Goal: Task Accomplishment & Management: Complete application form

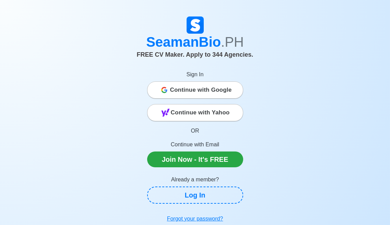
click at [227, 90] on span "Continue with Google" at bounding box center [201, 90] width 62 height 14
click at [225, 94] on span "Continue with Google" at bounding box center [201, 90] width 62 height 14
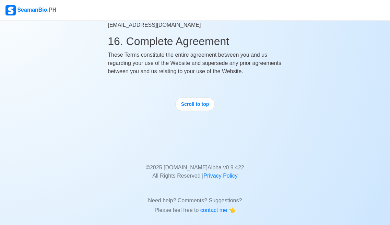
scroll to position [970, 0]
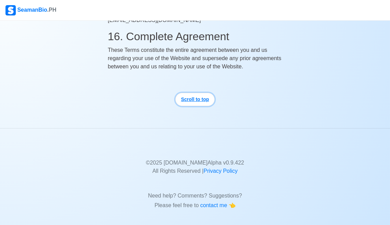
click at [201, 98] on button "Scroll to top" at bounding box center [195, 99] width 40 height 13
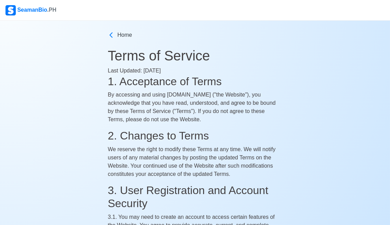
scroll to position [0, 0]
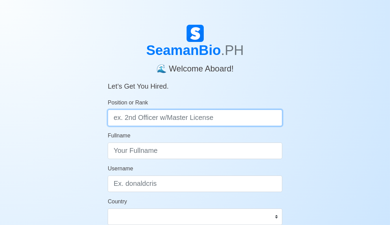
click at [144, 119] on input "Position or Rank" at bounding box center [195, 117] width 175 height 16
type input "<"
type input "Master"
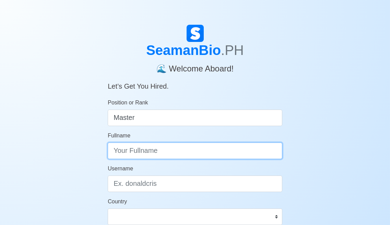
click at [122, 155] on input "Fullname" at bounding box center [195, 150] width 175 height 16
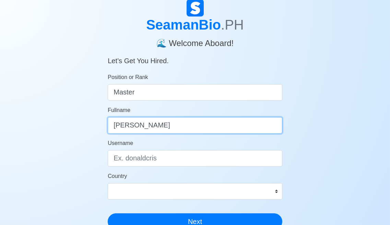
scroll to position [34, 0]
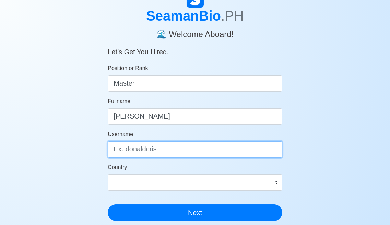
click at [135, 150] on input "Username" at bounding box center [195, 149] width 175 height 16
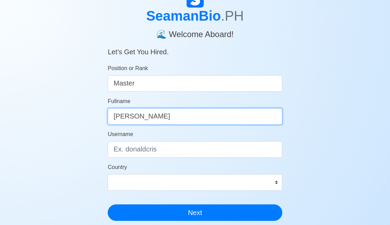
click at [180, 109] on input "Randolf" at bounding box center [195, 116] width 175 height 16
type input "Randolf F. Mabida"
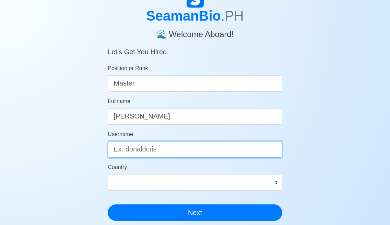
click at [119, 151] on input "Username" at bounding box center [195, 149] width 175 height 16
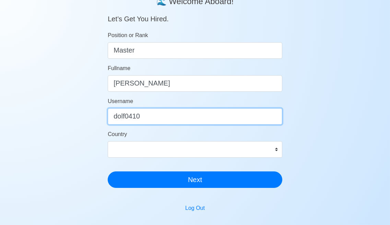
scroll to position [103, 0]
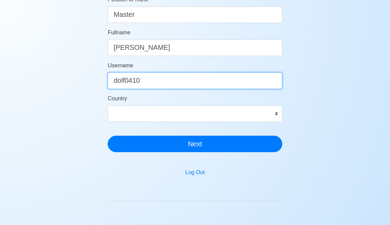
type input "dolf0410"
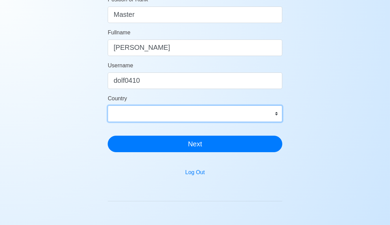
drag, startPoint x: 253, startPoint y: 105, endPoint x: 253, endPoint y: 109, distance: 4.1
click at [253, 105] on select "Afghanistan Åland Islands Albania Algeria American Samoa Andorra Angola Anguill…" at bounding box center [195, 113] width 175 height 16
select select "PH"
click at [108, 105] on select "Afghanistan Åland Islands Albania Algeria American Samoa Andorra Angola Anguill…" at bounding box center [195, 113] width 175 height 16
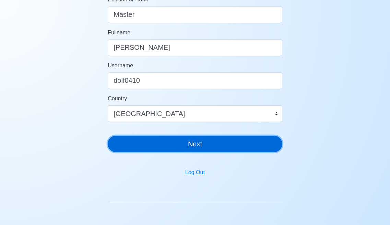
click at [184, 145] on button "Next" at bounding box center [195, 143] width 175 height 16
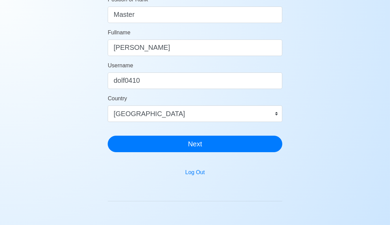
scroll to position [8, 0]
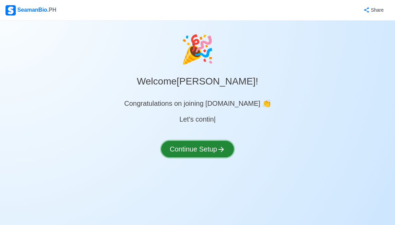
click at [213, 152] on button "Continue Setup" at bounding box center [197, 149] width 73 height 16
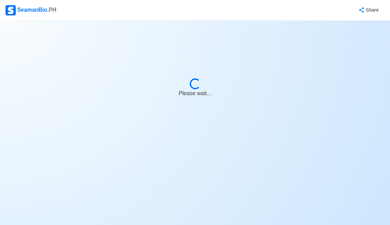
select select "Visible for Hiring"
select select "PH"
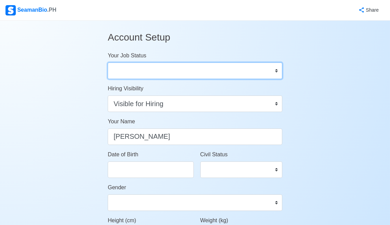
click at [278, 73] on select "Onboard Actively Looking for Job Not Looking for Job" at bounding box center [195, 70] width 175 height 16
select select "Actively Looking for Job"
click at [108, 62] on select "Onboard Actively Looking for Job Not Looking for Job" at bounding box center [195, 70] width 175 height 16
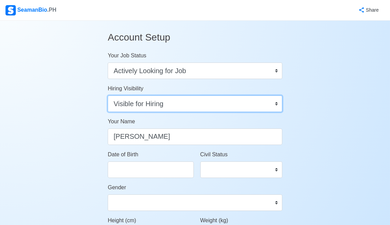
click at [193, 102] on select "Visible for Hiring Not Visible for Hiring" at bounding box center [195, 103] width 175 height 16
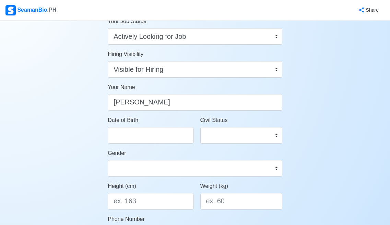
scroll to position [69, 0]
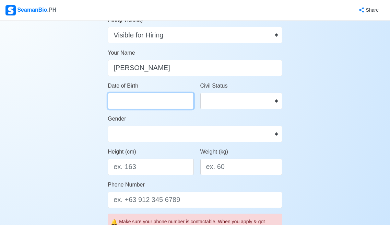
click at [150, 102] on input "Date of Birth" at bounding box center [151, 101] width 86 height 16
select select "****"
select select "******"
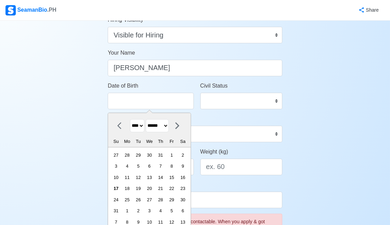
click at [144, 126] on select "**** **** **** **** **** **** **** **** **** **** **** **** **** **** **** ****…" at bounding box center [137, 125] width 14 height 13
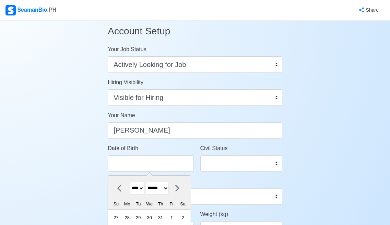
scroll to position [0, 0]
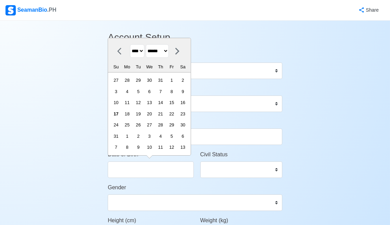
click at [143, 53] on select "**** **** **** **** **** **** **** **** **** **** **** **** **** **** **** ****…" at bounding box center [137, 50] width 14 height 13
select select "****"
click at [130, 56] on select "**** **** **** **** **** **** **** **** **** **** **** **** **** **** **** ****…" at bounding box center [137, 50] width 14 height 13
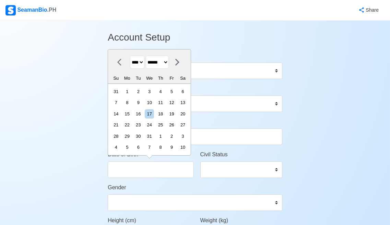
click at [169, 62] on select "******* ******** ***** ***** *** **** **** ****** ********* ******* ******** **…" at bounding box center [157, 62] width 23 height 13
select select "*****"
click at [148, 56] on select "******* ******** ***** ***** *** **** **** ****** ********* ******* ******** **…" at bounding box center [157, 62] width 23 height 13
click at [118, 116] on div "10" at bounding box center [115, 113] width 9 height 9
type input "04/10/1977"
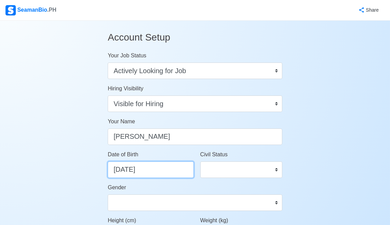
scroll to position [34, 0]
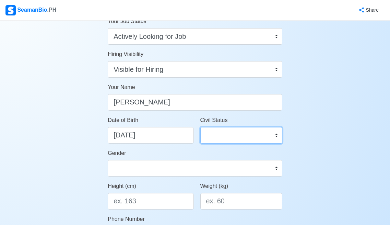
click at [252, 130] on select "Single Married Widowed Separated" at bounding box center [241, 135] width 82 height 16
select select "Married"
click at [200, 127] on select "Single Married Widowed Separated" at bounding box center [241, 135] width 82 height 16
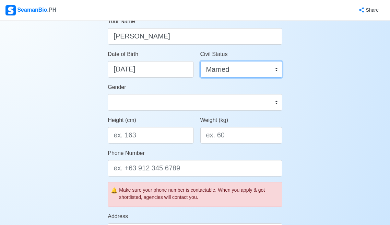
scroll to position [103, 0]
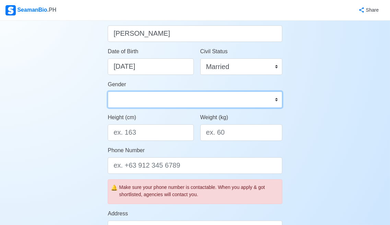
click at [178, 103] on select "Male Female" at bounding box center [195, 99] width 175 height 16
select select "[DEMOGRAPHIC_DATA]"
click at [108, 91] on select "Male Female" at bounding box center [195, 99] width 175 height 16
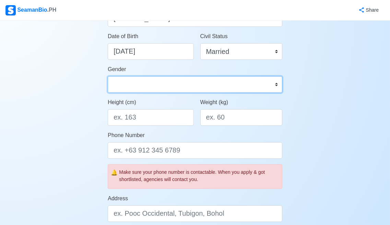
scroll to position [137, 0]
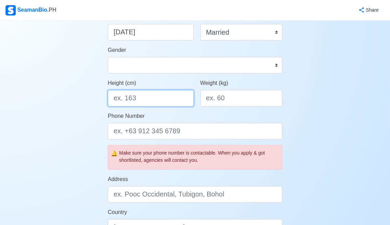
click at [143, 94] on input "Height (cm)" at bounding box center [151, 98] width 86 height 16
type input "163"
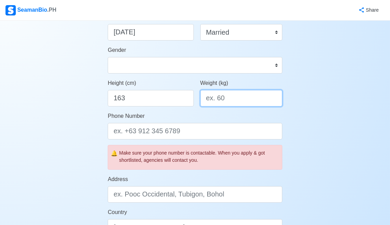
click at [231, 102] on input "Weight (kg)" at bounding box center [241, 98] width 82 height 16
click at [225, 105] on input "Weight (kg)" at bounding box center [241, 98] width 82 height 16
click at [226, 98] on input "Weight (kg)" at bounding box center [241, 98] width 82 height 16
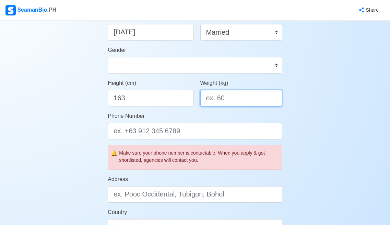
click at [212, 99] on input "Weight (kg)" at bounding box center [241, 98] width 82 height 16
type input "80"
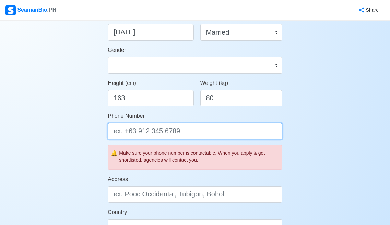
click at [152, 131] on input "Phone Number" at bounding box center [195, 131] width 175 height 16
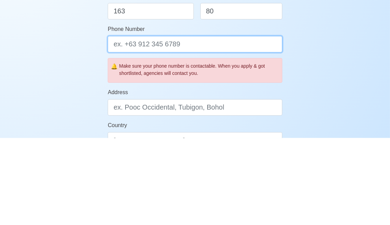
scroll to position [137, 0]
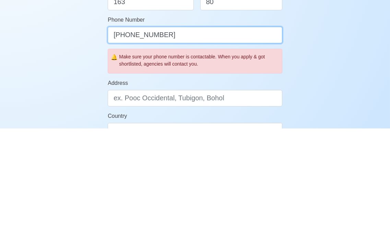
type input "[PHONE_NUMBER]"
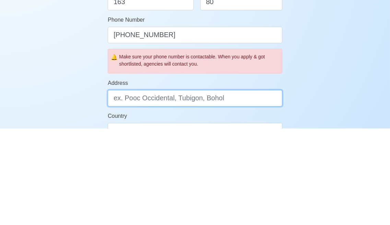
click at [204, 196] on input "Address" at bounding box center [195, 194] width 175 height 16
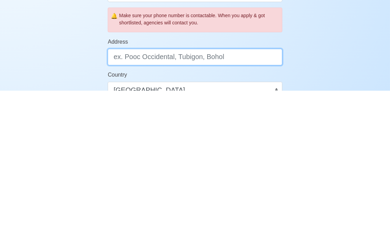
scroll to position [140, 0]
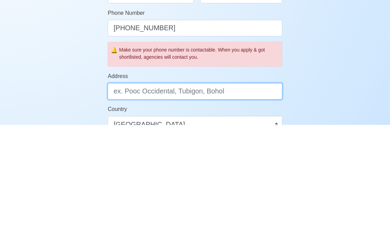
click at [141, 191] on input "Address" at bounding box center [195, 191] width 175 height 16
type input "b"
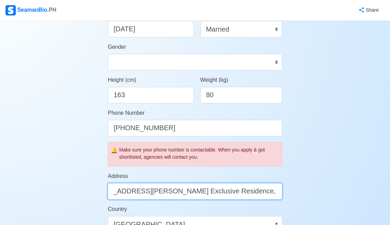
scroll to position [0, 50]
click at [261, 190] on input "Block 12 Lot 27 Faber St., Villa San Ignacio Exclusive Residence, Filnvest" at bounding box center [195, 191] width 175 height 16
click at [279, 191] on input "Block 12 Lot 27 Faber St., Villa San Ignacio Exclusive Residence, Filinvest" at bounding box center [195, 191] width 175 height 16
click at [273, 192] on input "Block 12 Lot 27 Faber St., Villa San Ignacio Exclusive Residence, Filinvest" at bounding box center [195, 191] width 175 height 16
click at [278, 192] on input "Block 12 Lot 27 Faber St., Villa San Ignacio Exclusive Residence, Filinvest" at bounding box center [195, 191] width 175 height 16
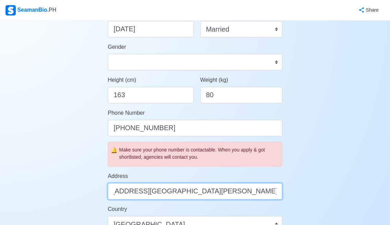
click at [275, 190] on input "Block 12 Lot 27 Faber St., Villa San Ignacio Exclusive Residence, Filinvest" at bounding box center [195, 191] width 175 height 16
drag, startPoint x: 255, startPoint y: 192, endPoint x: 295, endPoint y: 190, distance: 40.2
click at [295, 190] on div "Account Setup Your Job Status Onboard Actively Looking for Job Not Looking for …" at bounding box center [195, 180] width 390 height 601
click at [278, 193] on input "Block 12 Lot 27 Faber St., Villa San Ignacio Exclusive Residence, Filinvest" at bounding box center [195, 191] width 175 height 16
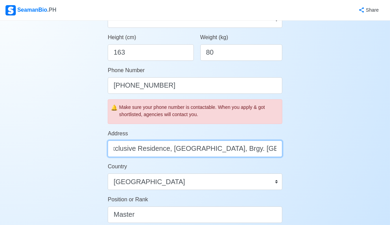
scroll to position [278, 0]
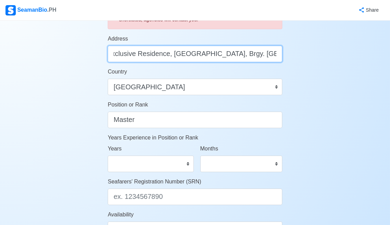
type input "Block 12 Lot 27 Faber St., Villa San Ignacio Exclusive Residence, Filinvest, Br…"
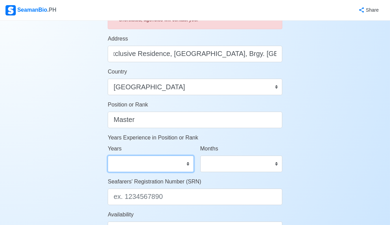
scroll to position [0, 0]
click at [186, 166] on select "0 1 2 3 4 5 6 7 8 9 10 11 12 13 14 15 16 17 18 19 20 21 22 23 24 25 26 27 28 29…" at bounding box center [151, 163] width 86 height 16
click at [108, 155] on select "0 1 2 3 4 5 6 7 8 9 10 11 12 13 14 15 16 17 18 19 20 21 22 23 24 25 26 27 28 29…" at bounding box center [151, 163] width 86 height 16
click at [130, 163] on select "0 1 2 3 4 5 6 7 8 9 10 11 12 13 14 15 16 17 18 19 20 21 22 23 24 25 26 27 28 29…" at bounding box center [151, 163] width 86 height 16
select select "3"
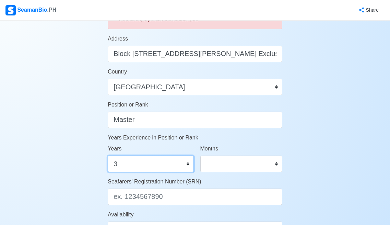
click at [108, 155] on select "0 1 2 3 4 5 6 7 8 9 10 11 12 13 14 15 16 17 18 19 20 21 22 23 24 25 26 27 28 29…" at bounding box center [151, 163] width 86 height 16
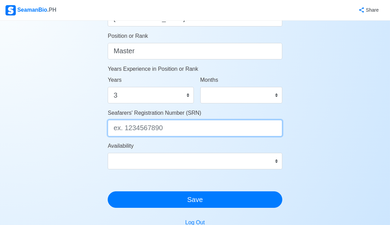
click at [159, 126] on input "Seafarers' Registration Number (SRN)" at bounding box center [195, 128] width 175 height 16
type input "7704100004"
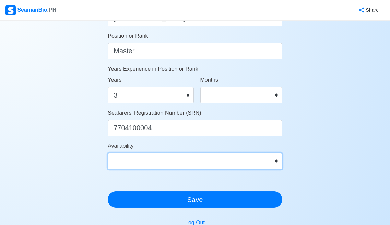
click at [273, 164] on select "Immediate Sep 2025 Oct 2025 Nov 2025 Dec 2025 Jan 2026 Feb 2026 Mar 2026 Apr 20…" at bounding box center [195, 161] width 175 height 16
select select "4102416000000"
click at [108, 153] on select "Immediate Sep 2025 Oct 2025 Nov 2025 Dec 2025 Jan 2026 Feb 2026 Mar 2026 Apr 20…" at bounding box center [195, 161] width 175 height 16
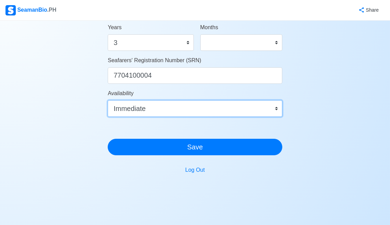
scroll to position [412, 0]
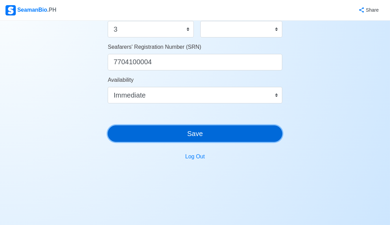
click at [199, 133] on button "Save" at bounding box center [195, 133] width 175 height 16
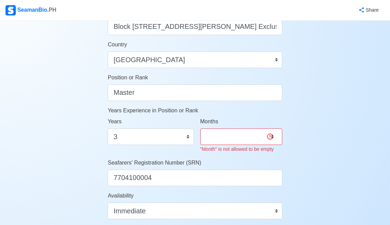
scroll to position [275, 0]
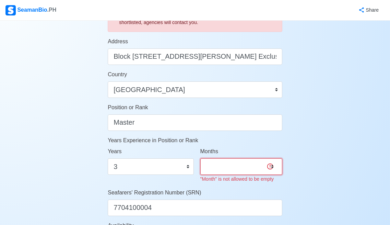
click at [226, 167] on select "0 1 2 3 4 5 6 7 8 9 10 11" at bounding box center [241, 166] width 82 height 16
click at [200, 158] on select "0 1 2 3 4 5 6 7 8 9 10 11" at bounding box center [241, 166] width 82 height 16
click at [298, 161] on div "Account Setup Your Job Status Onboard Actively Looking for Job Not Looking for …" at bounding box center [195, 50] width 390 height 609
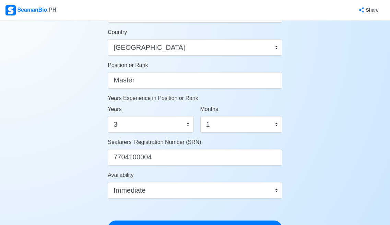
scroll to position [343, 0]
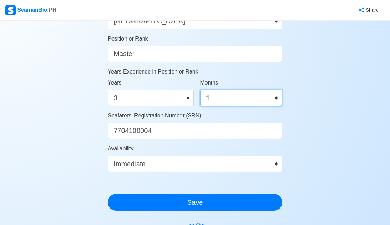
click at [211, 93] on select "0 1 2 3 4 5 6 7 8 9 10 11" at bounding box center [241, 98] width 82 height 16
click at [200, 90] on select "0 1 2 3 4 5 6 7 8 9 10 11" at bounding box center [241, 98] width 82 height 16
drag, startPoint x: 210, startPoint y: 94, endPoint x: 211, endPoint y: 99, distance: 5.1
click at [210, 94] on select "0 1 2 3 4 5 6 7 8 9 10 11" at bounding box center [241, 98] width 82 height 16
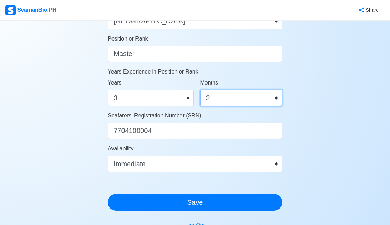
select select "3"
click at [200, 90] on select "0 1 2 3 4 5 6 7 8 9 10 11" at bounding box center [241, 98] width 82 height 16
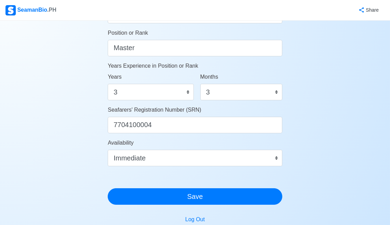
scroll to position [412, 0]
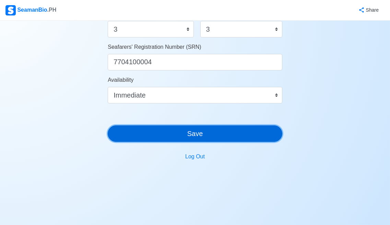
click at [203, 134] on button "Save" at bounding box center [195, 133] width 175 height 16
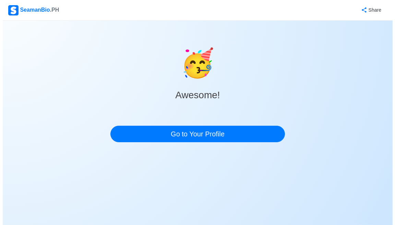
scroll to position [0, 0]
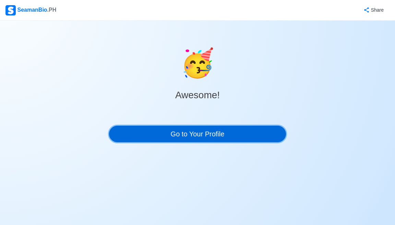
click at [189, 135] on link "Go to Your Profile" at bounding box center [197, 134] width 177 height 16
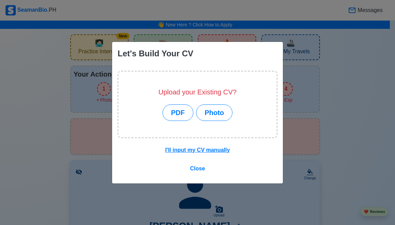
click at [358, 9] on div "Let's Build Your CV Upload your Existing CV? PDF Photo I'll input my CV manuall…" at bounding box center [197, 112] width 395 height 225
click at [315, 140] on div "Let's Build Your CV Upload your Existing CV? PDF Photo I'll input my CV manuall…" at bounding box center [197, 112] width 395 height 225
click at [182, 114] on button "PDF" at bounding box center [178, 112] width 31 height 16
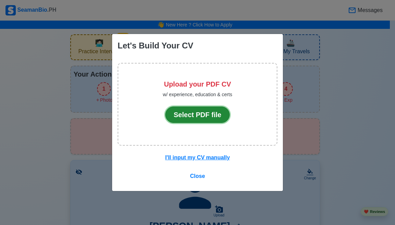
click at [182, 116] on button "Select PDF file" at bounding box center [197, 114] width 65 height 16
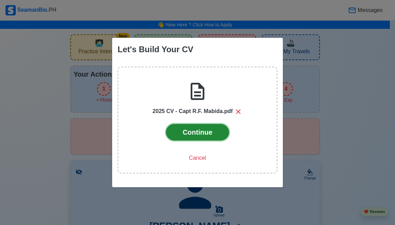
click at [219, 132] on button "Continue" at bounding box center [197, 132] width 63 height 16
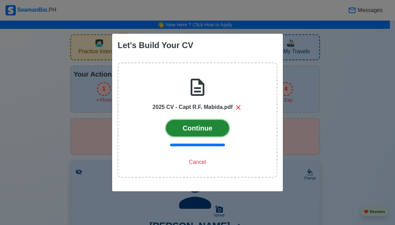
click at [212, 131] on button "Continue" at bounding box center [197, 128] width 63 height 16
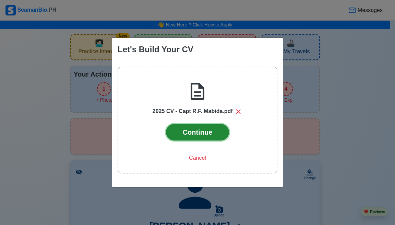
click at [208, 133] on button "Continue" at bounding box center [197, 132] width 63 height 16
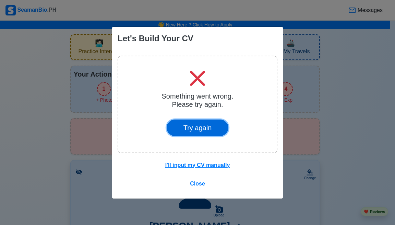
click at [197, 128] on button "Try again" at bounding box center [198, 127] width 62 height 16
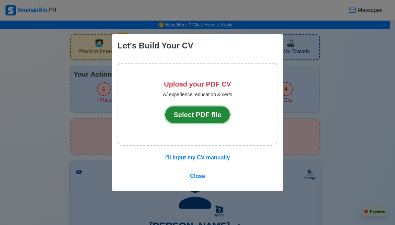
click at [198, 118] on button "Select PDF file" at bounding box center [197, 114] width 65 height 16
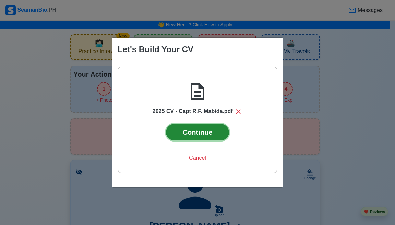
click at [196, 133] on button "Continue" at bounding box center [197, 132] width 63 height 16
click at [199, 132] on button "Continue" at bounding box center [197, 132] width 63 height 16
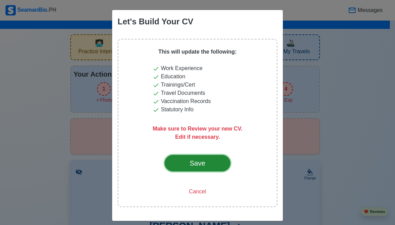
click at [216, 165] on button "Save" at bounding box center [198, 163] width 66 height 16
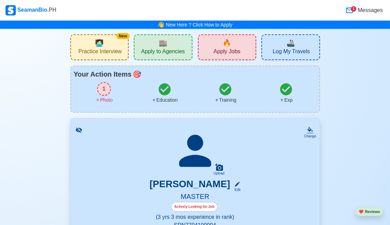
click at [104, 94] on div "1" at bounding box center [104, 89] width 14 height 14
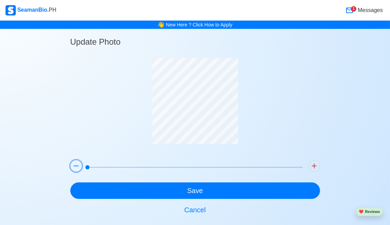
click at [78, 163] on icon at bounding box center [76, 166] width 8 height 8
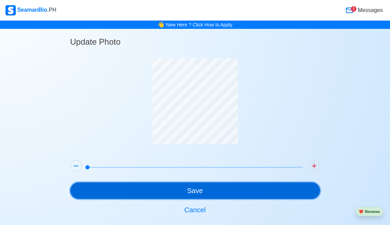
click at [195, 190] on button "Save" at bounding box center [195, 190] width 250 height 16
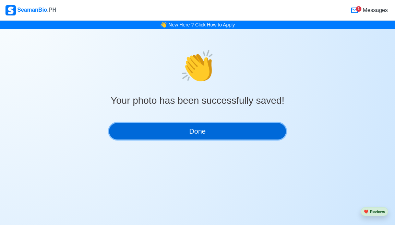
click at [212, 133] on button "Done" at bounding box center [197, 131] width 177 height 16
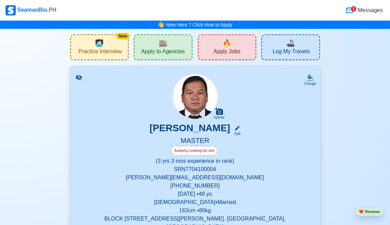
scroll to position [69, 0]
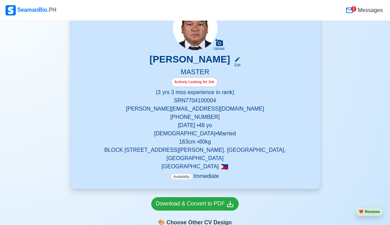
click at [208, 83] on div "Actively Looking for Job" at bounding box center [194, 82] width 46 height 10
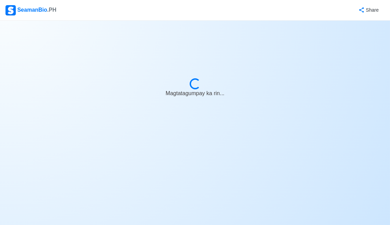
select select "Actively Looking for Job"
select select "Visible for Hiring"
select select "Married"
select select "[DEMOGRAPHIC_DATA]"
select select "PH"
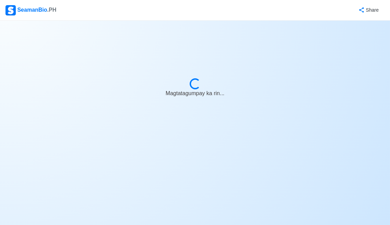
select select "3"
select select "4102416000000"
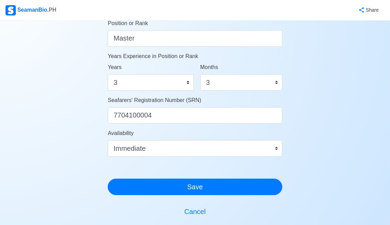
scroll to position [368, 0]
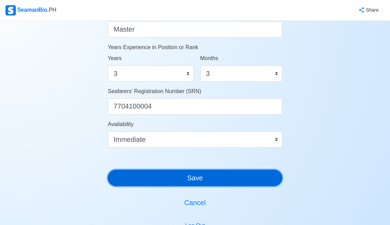
click at [202, 177] on button "Save" at bounding box center [195, 177] width 175 height 16
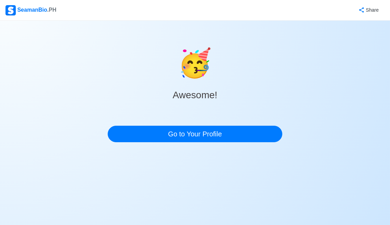
scroll to position [0, 0]
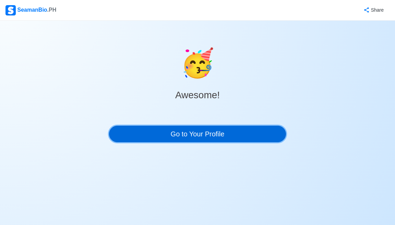
click at [203, 131] on link "Go to Your Profile" at bounding box center [197, 134] width 177 height 16
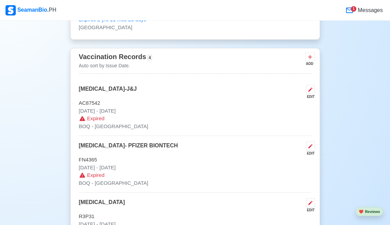
scroll to position [1063, 0]
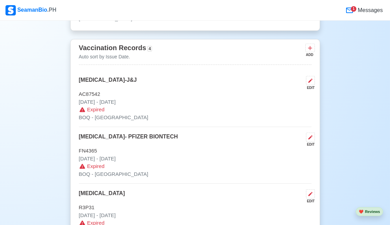
click at [309, 78] on icon at bounding box center [310, 80] width 5 height 5
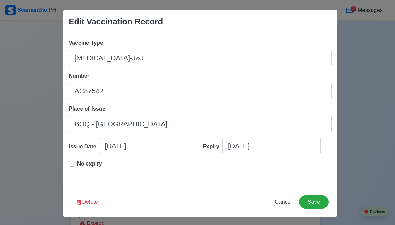
click at [77, 165] on label "No expiry" at bounding box center [89, 167] width 25 height 14
type input "04/19/2022"
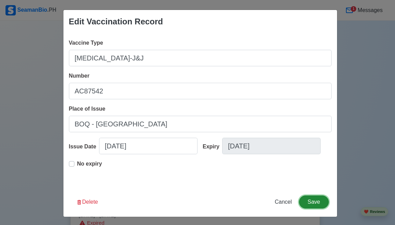
click at [312, 204] on button "Save" at bounding box center [314, 201] width 30 height 13
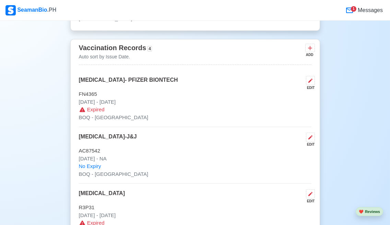
click at [309, 79] on icon at bounding box center [310, 81] width 4 height 4
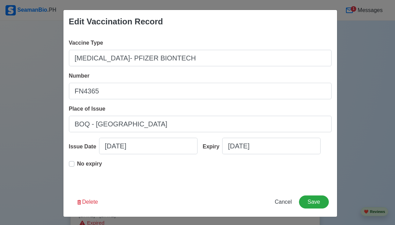
click at [77, 165] on label "No expiry" at bounding box center [89, 167] width 25 height 14
type input "04/19/2022"
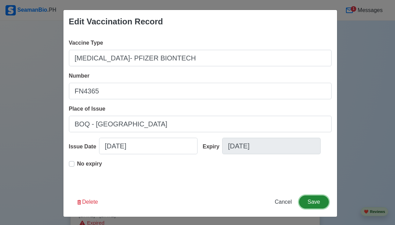
click at [312, 200] on button "Save" at bounding box center [314, 201] width 30 height 13
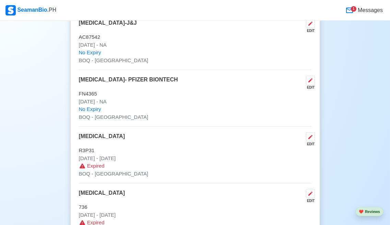
scroll to position [1166, 0]
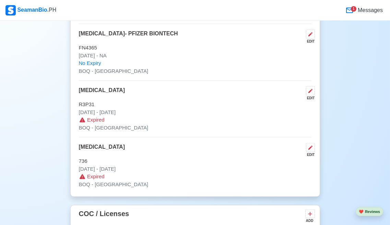
click at [311, 152] on div "EDIT" at bounding box center [309, 154] width 12 height 5
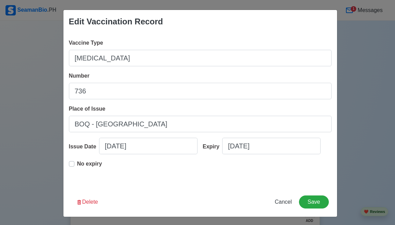
click at [72, 164] on div "No expiry" at bounding box center [85, 167] width 33 height 14
drag, startPoint x: 75, startPoint y: 163, endPoint x: 69, endPoint y: 164, distance: 6.3
click at [77, 163] on p "No expiry" at bounding box center [89, 164] width 25 height 8
type input "05/19/2016"
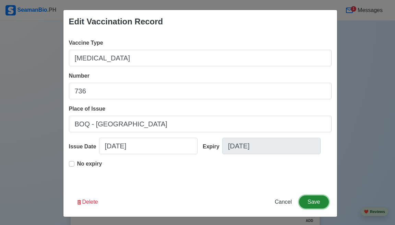
click at [311, 202] on button "Save" at bounding box center [314, 201] width 30 height 13
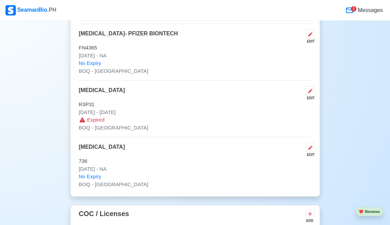
click at [312, 88] on icon at bounding box center [310, 90] width 5 height 5
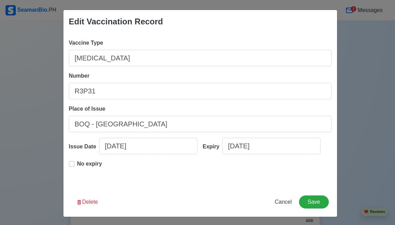
click at [74, 165] on div "No expiry" at bounding box center [85, 167] width 33 height 14
click at [77, 165] on label "No expiry" at bounding box center [89, 167] width 25 height 14
type input "01/11/2021"
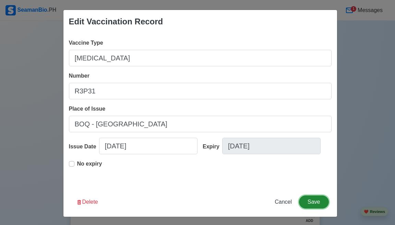
click at [312, 200] on button "Save" at bounding box center [314, 201] width 30 height 13
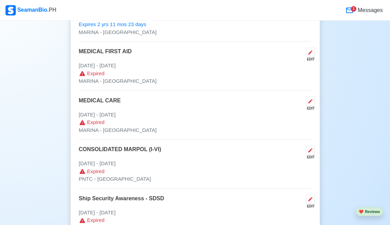
scroll to position [1852, 0]
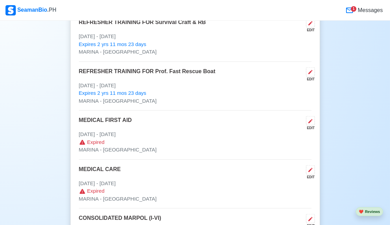
click at [314, 116] on button at bounding box center [310, 120] width 9 height 9
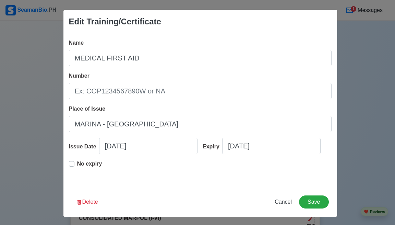
click at [77, 165] on label "No expiry" at bounding box center [89, 167] width 25 height 14
type input "06/25/2015"
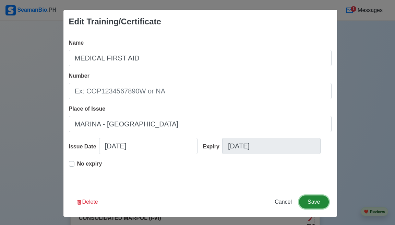
click at [320, 201] on button "Save" at bounding box center [314, 201] width 30 height 13
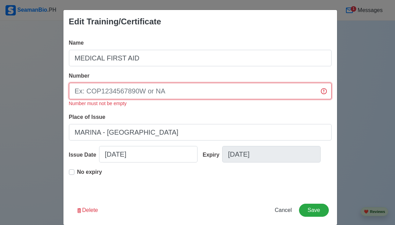
click at [194, 91] on input "Number" at bounding box center [200, 91] width 263 height 16
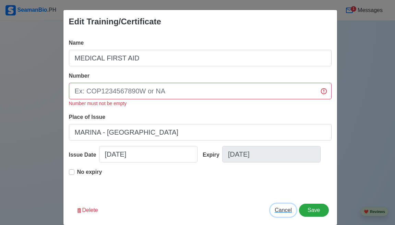
click at [282, 211] on span "Cancel" at bounding box center [283, 210] width 17 height 6
type input "08/17/2025"
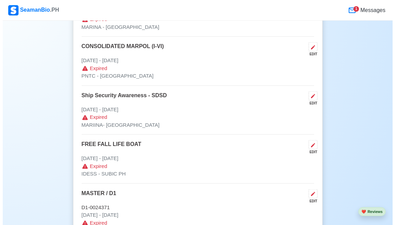
scroll to position [2161, 0]
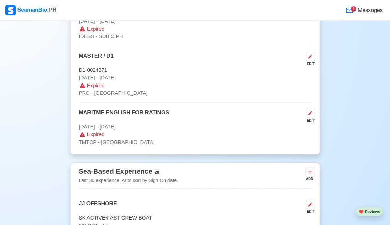
click at [310, 111] on icon at bounding box center [310, 113] width 4 height 4
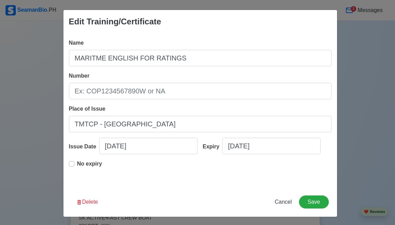
click at [77, 163] on label "No expiry" at bounding box center [89, 167] width 25 height 14
type input "11/11/2000"
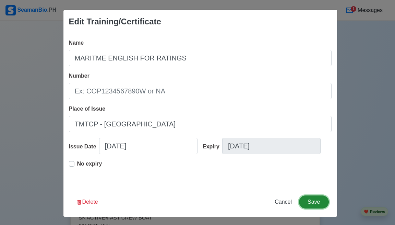
click at [314, 204] on button "Save" at bounding box center [314, 201] width 30 height 13
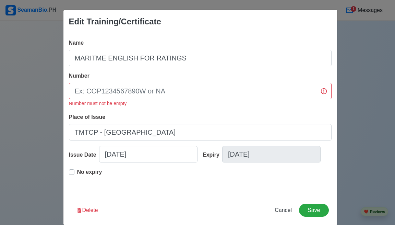
click at [69, 175] on div "No expiry" at bounding box center [85, 175] width 33 height 14
click at [311, 209] on button "Save" at bounding box center [314, 209] width 30 height 13
click at [309, 210] on button "Save" at bounding box center [314, 209] width 30 height 13
click at [77, 172] on label "No expiry" at bounding box center [89, 175] width 25 height 14
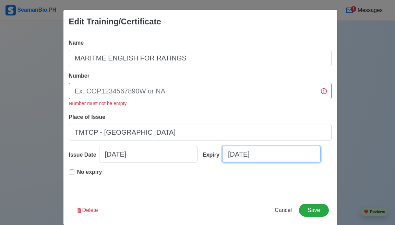
select select "****"
select select "********"
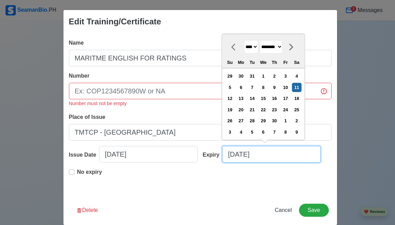
drag, startPoint x: 262, startPoint y: 154, endPoint x: 216, endPoint y: 163, distance: 46.4
click at [216, 163] on div "Expiry 11/11/2000 **** **** **** **** **** **** **** **** **** **** **** **** *…" at bounding box center [265, 157] width 134 height 22
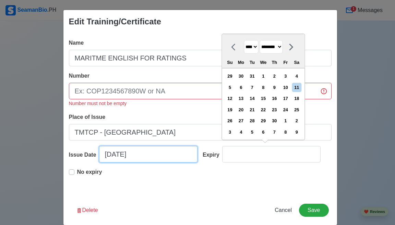
type input "08/17/2025"
click at [109, 154] on input "11/11/2000" at bounding box center [148, 154] width 98 height 16
select select "****"
select select "********"
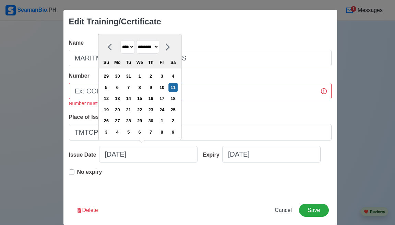
click at [143, 191] on div "Name MARITME ENGLISH FOR RATINGS Number Number must not be empty Place of Issue…" at bounding box center [200, 114] width 274 height 162
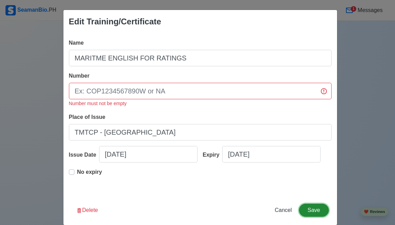
click at [315, 208] on button "Save" at bounding box center [314, 209] width 30 height 13
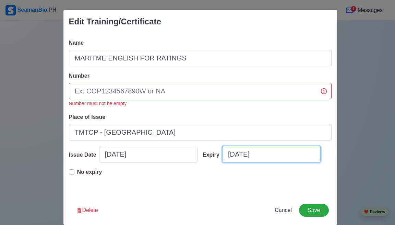
select select "****"
select select "******"
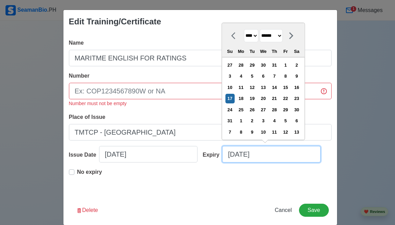
click at [260, 152] on input "08/17/2025" at bounding box center [271, 154] width 98 height 16
drag, startPoint x: 264, startPoint y: 155, endPoint x: 223, endPoint y: 163, distance: 42.7
click at [223, 163] on div "Expiry 08/17/2025 **** **** **** **** **** **** **** **** **** **** **** **** *…" at bounding box center [265, 157] width 134 height 22
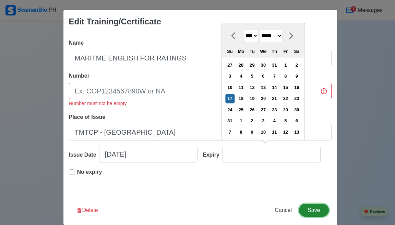
type input "08/17/2025"
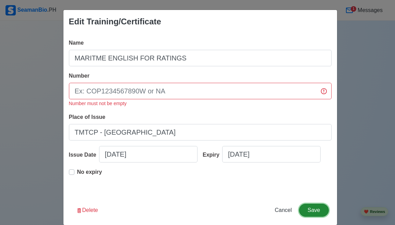
click at [310, 209] on button "Save" at bounding box center [314, 209] width 30 height 13
click at [244, 191] on div "Name MARITME ENGLISH FOR RATINGS Number Number must not be empty Place of Issue…" at bounding box center [200, 114] width 274 height 162
click at [332, 64] on div "Name MARITME ENGLISH FOR RATINGS Number Number must not be empty Place of Issue…" at bounding box center [200, 114] width 274 height 162
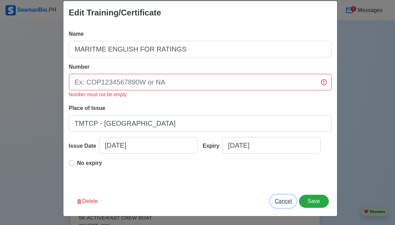
click at [286, 203] on span "Cancel" at bounding box center [283, 201] width 17 height 6
type input "08/17/2025"
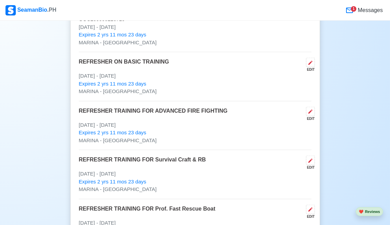
scroll to position [1921, 0]
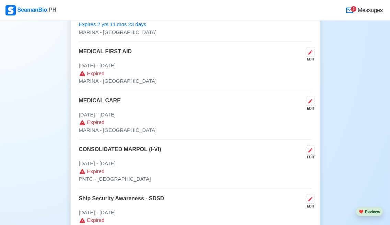
click at [311, 50] on icon at bounding box center [310, 52] width 5 height 5
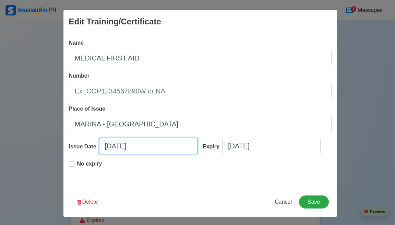
select select "****"
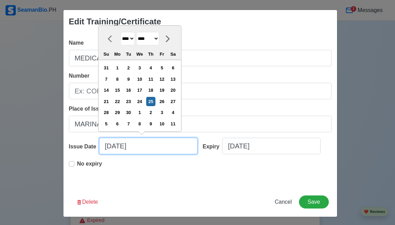
click at [142, 144] on input "06/25/2015" at bounding box center [148, 146] width 98 height 16
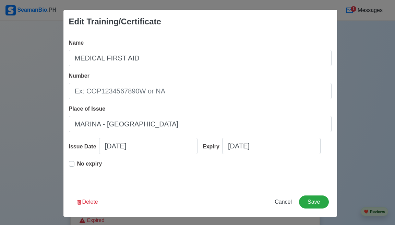
click at [225, 74] on div "Number" at bounding box center [200, 85] width 263 height 27
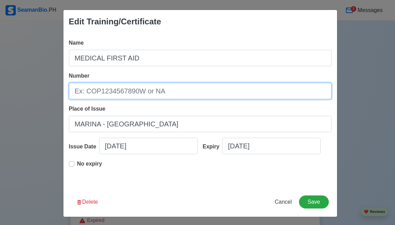
drag, startPoint x: 162, startPoint y: 89, endPoint x: 95, endPoint y: 91, distance: 66.9
click at [71, 94] on input "Number" at bounding box center [200, 91] width 263 height 16
paste input "18-188268"
type input "18-188268"
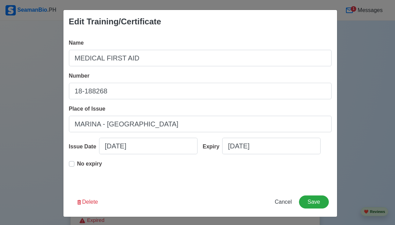
click at [114, 113] on div "Place of Issue MARINA - MANILA" at bounding box center [200, 118] width 263 height 27
select select "****"
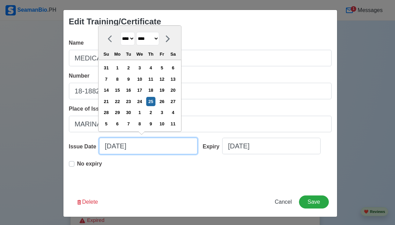
click at [142, 144] on input "06/25/2015" at bounding box center [148, 146] width 98 height 16
drag, startPoint x: 142, startPoint y: 144, endPoint x: 95, endPoint y: 150, distance: 47.1
click at [99, 150] on input "06/25/2015" at bounding box center [148, 146] width 98 height 16
paste input "25.06."
click at [109, 146] on input "25.06.2015" at bounding box center [148, 146] width 98 height 16
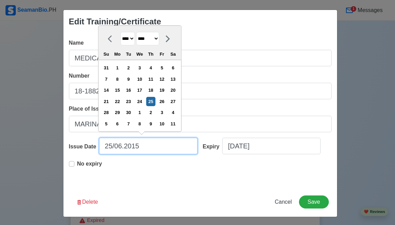
click at [122, 149] on input "25/06.2015" at bounding box center [148, 146] width 98 height 16
click at [119, 144] on input "25/06.2015" at bounding box center [148, 146] width 98 height 16
type input "06/25/2015"
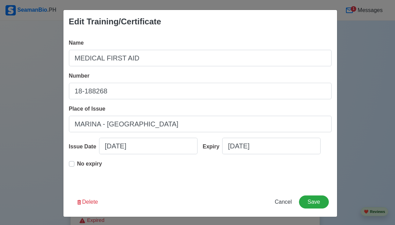
click at [206, 188] on div "Edit Training/Certificate Name MEDICAL FIRST AID Number 18-188268 Place of Issu…" at bounding box center [200, 113] width 274 height 207
click at [73, 164] on div "No expiry" at bounding box center [85, 167] width 33 height 14
click at [77, 165] on label "No expiry" at bounding box center [89, 167] width 25 height 14
type input "06/25/2015"
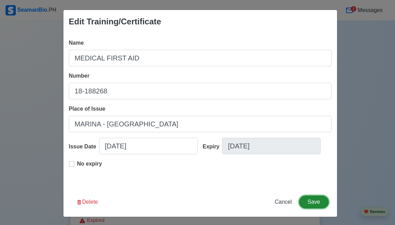
click at [308, 202] on button "Save" at bounding box center [314, 201] width 30 height 13
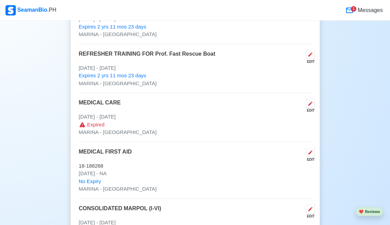
scroll to position [1818, 0]
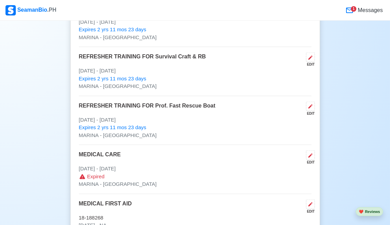
click at [314, 150] on button at bounding box center [310, 154] width 9 height 9
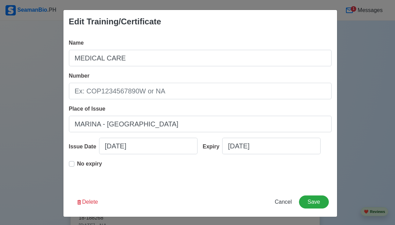
click at [77, 166] on label "No expiry" at bounding box center [89, 167] width 25 height 14
type input "06/25/2015"
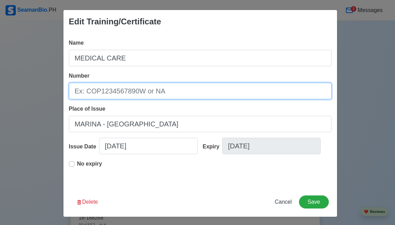
drag, startPoint x: 121, startPoint y: 84, endPoint x: 118, endPoint y: 87, distance: 4.4
click at [121, 84] on input "Number" at bounding box center [200, 91] width 263 height 16
paste input "19-54300"
type input "19-54300"
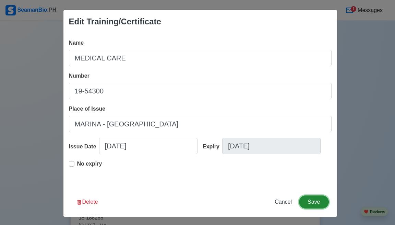
click at [309, 200] on button "Save" at bounding box center [314, 201] width 30 height 13
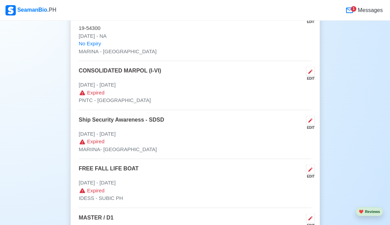
scroll to position [2024, 0]
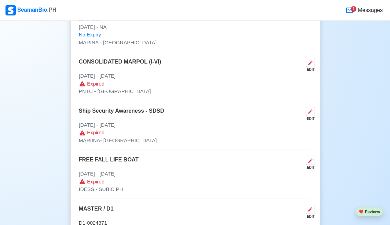
click at [310, 61] on icon at bounding box center [310, 63] width 4 height 4
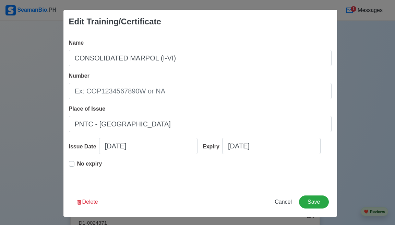
click at [70, 166] on div "No expiry" at bounding box center [85, 167] width 33 height 14
click at [77, 163] on label "No expiry" at bounding box center [89, 167] width 25 height 14
type input "06/21/2014"
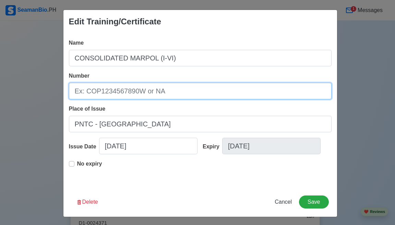
click at [75, 89] on input "Number" at bounding box center [200, 91] width 263 height 16
paste input "MPI-V1-14-0605474"
type input "MPI-V1-14-0605474"
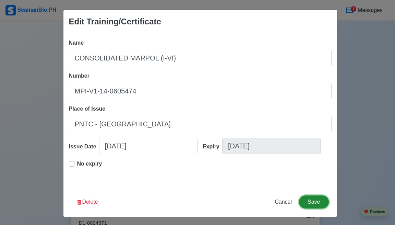
click at [308, 199] on button "Save" at bounding box center [314, 201] width 30 height 13
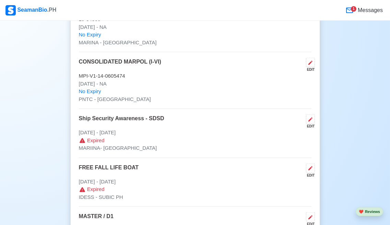
click at [308, 117] on icon at bounding box center [310, 119] width 5 height 5
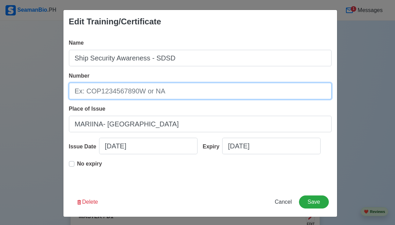
drag, startPoint x: 164, startPoint y: 93, endPoint x: 96, endPoint y: 92, distance: 67.9
click at [96, 92] on input "Number" at bounding box center [200, 91] width 263 height 16
click at [91, 88] on input "Number" at bounding box center [200, 91] width 263 height 16
paste input "27-31497"
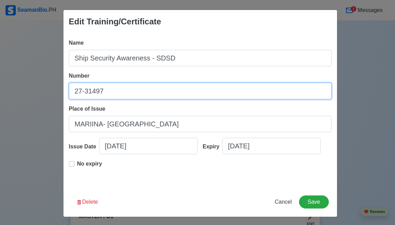
type input "27-31497"
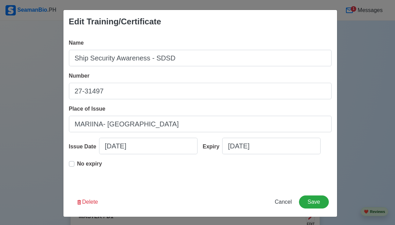
drag, startPoint x: 71, startPoint y: 164, endPoint x: 97, endPoint y: 169, distance: 26.6
click at [72, 164] on div "No expiry" at bounding box center [85, 167] width 33 height 14
click at [77, 163] on label "No expiry" at bounding box center [89, 167] width 25 height 14
type input "12/19/2013"
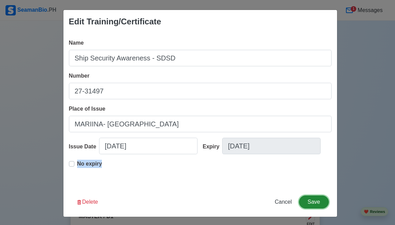
click at [316, 200] on button "Save" at bounding box center [314, 201] width 30 height 13
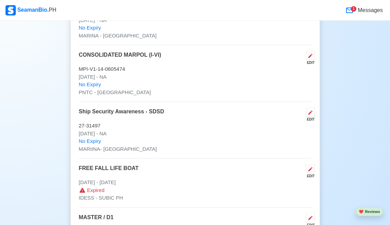
scroll to position [2161, 0]
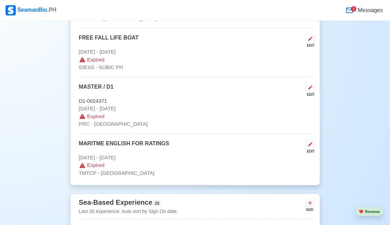
click at [312, 85] on icon at bounding box center [310, 87] width 4 height 4
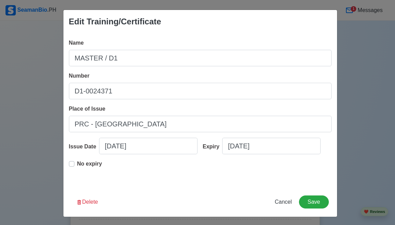
click at [72, 165] on div "No expiry" at bounding box center [85, 167] width 33 height 14
click at [77, 164] on label "No expiry" at bounding box center [89, 167] width 25 height 14
type input "11/16/2009"
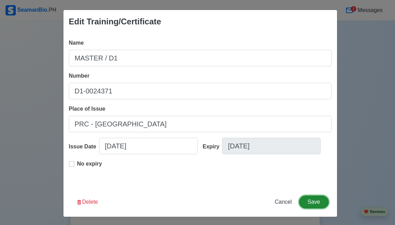
click at [308, 199] on button "Save" at bounding box center [314, 201] width 30 height 13
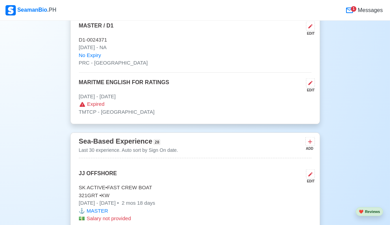
scroll to position [2230, 0]
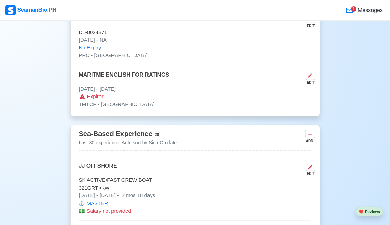
click at [312, 73] on icon at bounding box center [310, 75] width 5 height 5
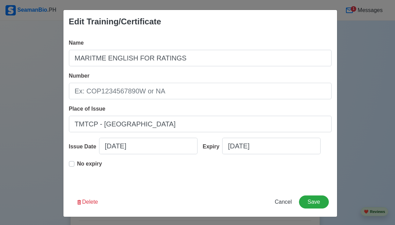
click at [77, 164] on label "No expiry" at bounding box center [89, 167] width 25 height 14
type input "11/11/2000"
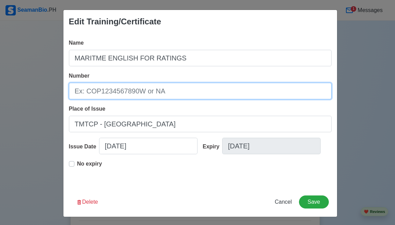
click at [102, 94] on input "Number" at bounding box center [200, 91] width 263 height 16
paste input "MO11-012-00"
type input "MO11-012-00"
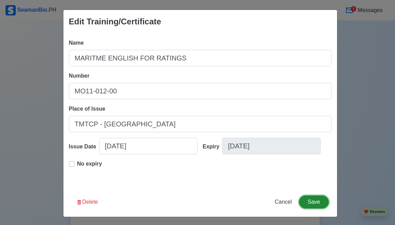
click at [316, 202] on button "Save" at bounding box center [314, 201] width 30 height 13
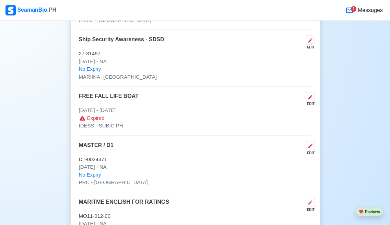
scroll to position [2058, 0]
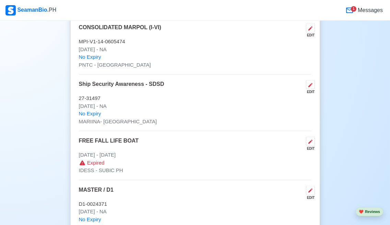
click at [309, 137] on button at bounding box center [310, 141] width 9 height 9
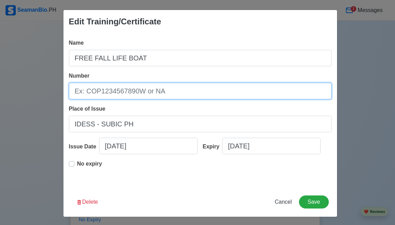
click at [79, 90] on input "Number" at bounding box center [200, 91] width 263 height 16
paste input "FFLC-0120-10"
type input "FFLC-0120-10"
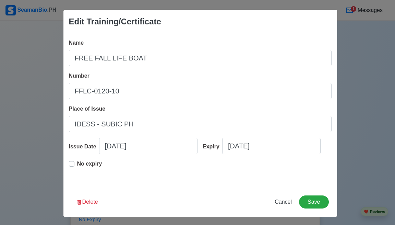
click at [77, 162] on label "No expiry" at bounding box center [89, 167] width 25 height 14
type input "02/12/2010"
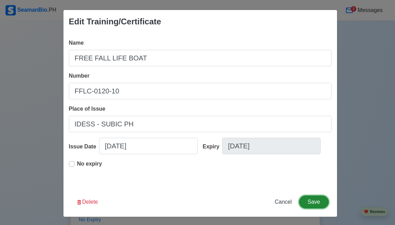
click at [307, 199] on button "Save" at bounding box center [314, 201] width 30 height 13
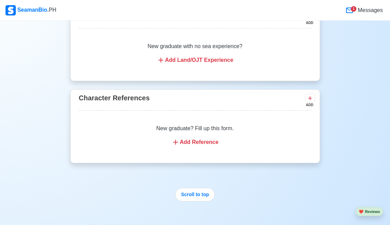
scroll to position [4160, 0]
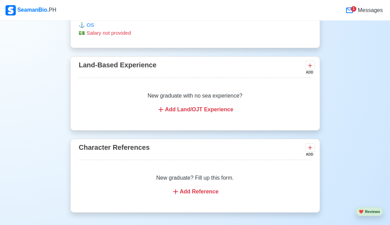
click at [176, 189] on icon at bounding box center [175, 191] width 5 height 5
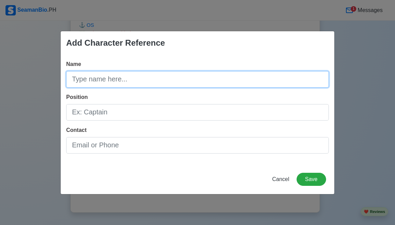
click at [114, 78] on input "Name" at bounding box center [197, 79] width 263 height 16
type input "[PERSON_NAME]"
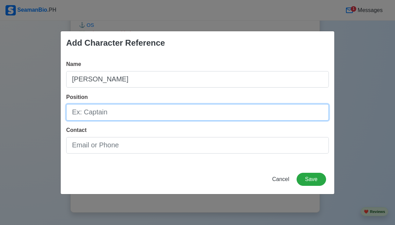
click at [87, 112] on input "Position" at bounding box center [197, 112] width 263 height 16
type input "Crewing Manager"
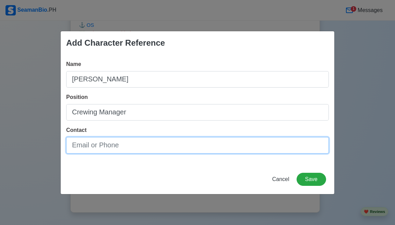
click at [86, 143] on input "Contact" at bounding box center [197, 145] width 263 height 16
type input "="
type input "[PHONE_NUMBER]"
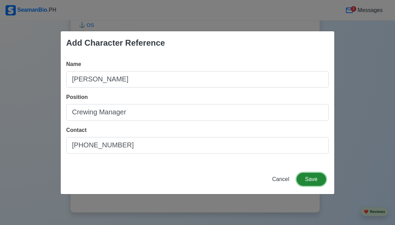
click at [309, 180] on button "Save" at bounding box center [312, 179] width 30 height 13
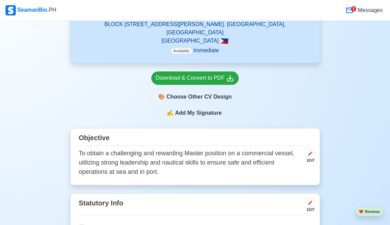
scroll to position [180, 0]
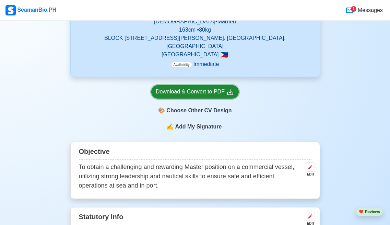
click at [223, 92] on div "Download & Convert to PDF" at bounding box center [195, 91] width 79 height 9
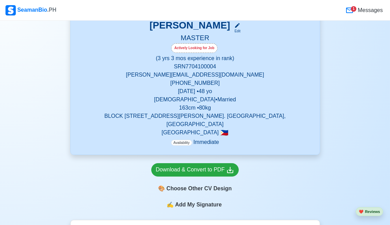
scroll to position [103, 0]
click at [213, 203] on span "Add My Signature" at bounding box center [198, 204] width 49 height 8
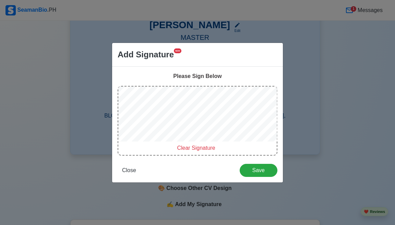
click at [185, 147] on span "Clear Signature" at bounding box center [196, 148] width 38 height 6
click at [131, 170] on span "Close" at bounding box center [129, 170] width 14 height 6
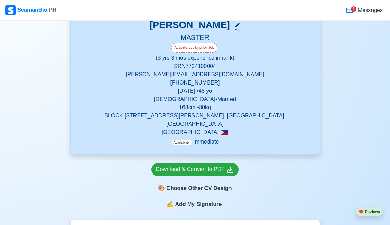
click at [360, 10] on span "Messages" at bounding box center [369, 10] width 26 height 8
click at [353, 9] on div "1" at bounding box center [353, 8] width 5 height 5
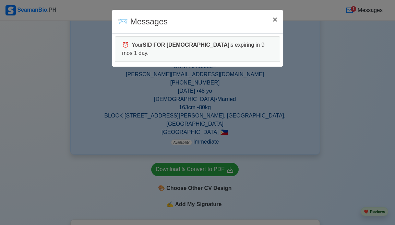
click at [187, 47] on b "SID FOR [DEMOGRAPHIC_DATA]" at bounding box center [186, 45] width 87 height 6
click at [165, 46] on b "SID FOR [DEMOGRAPHIC_DATA]" at bounding box center [186, 45] width 87 height 6
click at [276, 20] on span "×" at bounding box center [275, 19] width 5 height 9
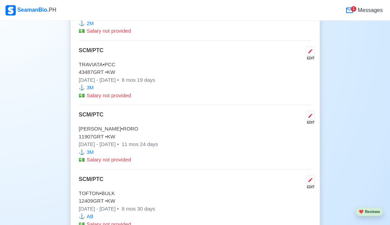
scroll to position [3567, 0]
